Goal: Task Accomplishment & Management: Manage account settings

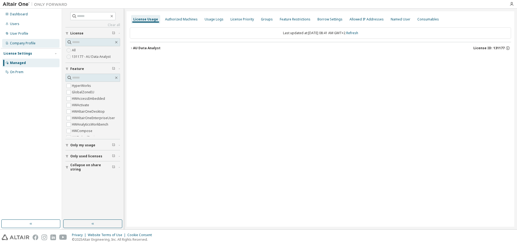
click at [18, 41] on div "Company Profile" at bounding box center [30, 43] width 57 height 9
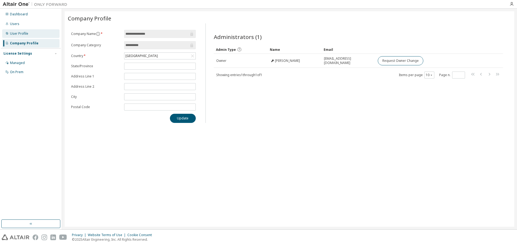
click at [20, 34] on div "User Profile" at bounding box center [19, 33] width 18 height 4
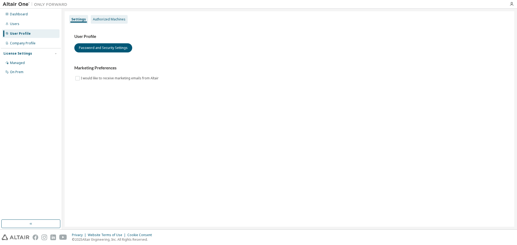
click at [105, 21] on div "Authorized Machines" at bounding box center [109, 19] width 33 height 4
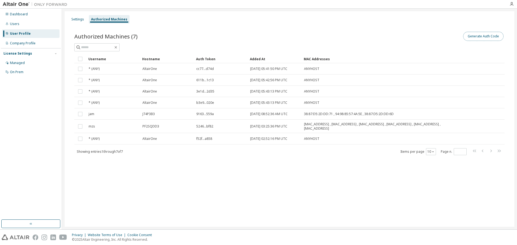
click at [481, 37] on button "Generate Auth Code" at bounding box center [483, 36] width 40 height 9
